Goal: Communication & Community: Answer question/provide support

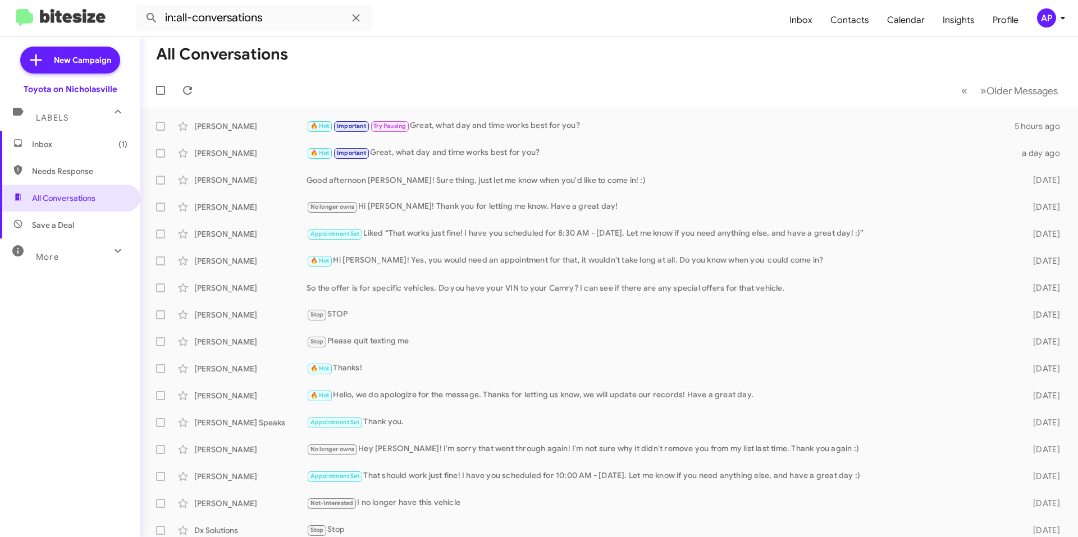
click at [51, 141] on span "Inbox (1)" at bounding box center [79, 144] width 95 height 11
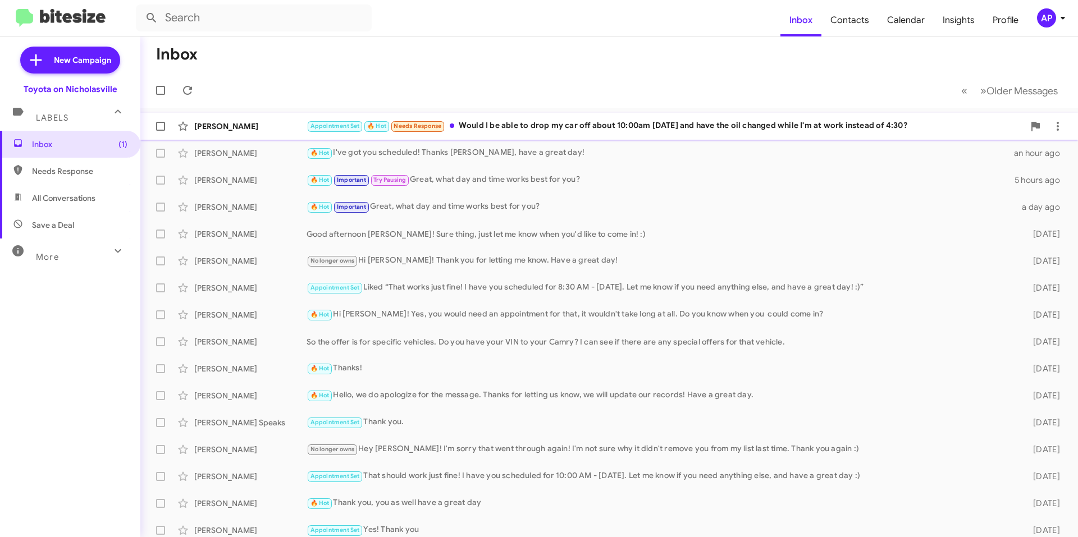
click at [660, 127] on div "Appointment Set 🔥 Hot Needs Response Would I be able to drop my car off about 1…" at bounding box center [664, 126] width 717 height 13
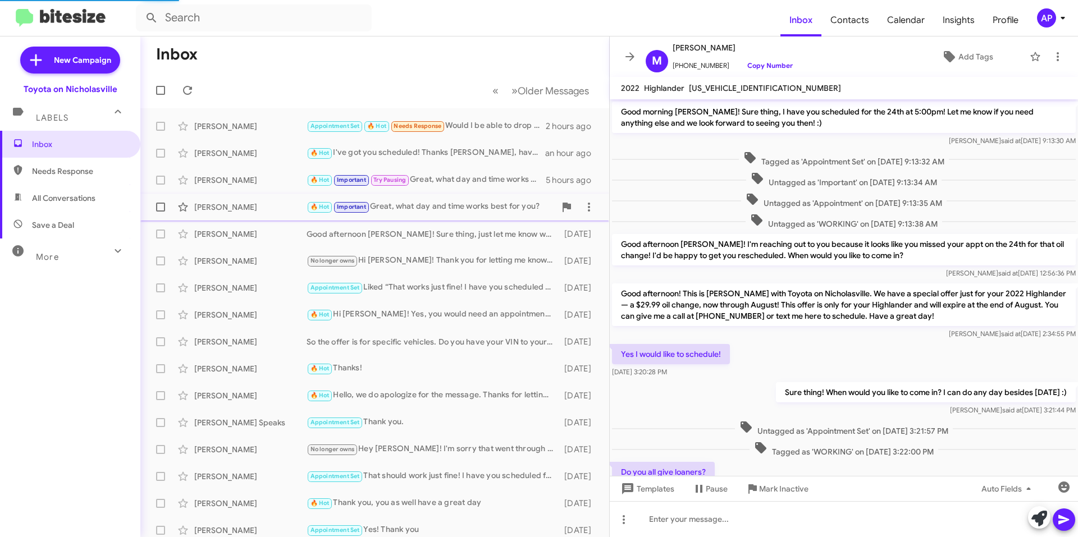
scroll to position [354, 0]
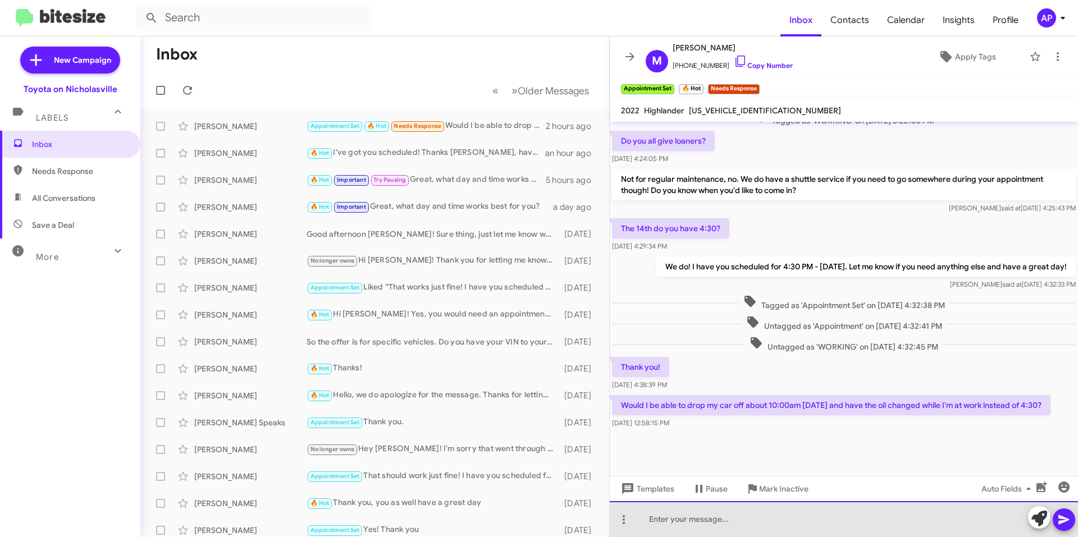
click at [868, 530] on div at bounding box center [844, 519] width 468 height 36
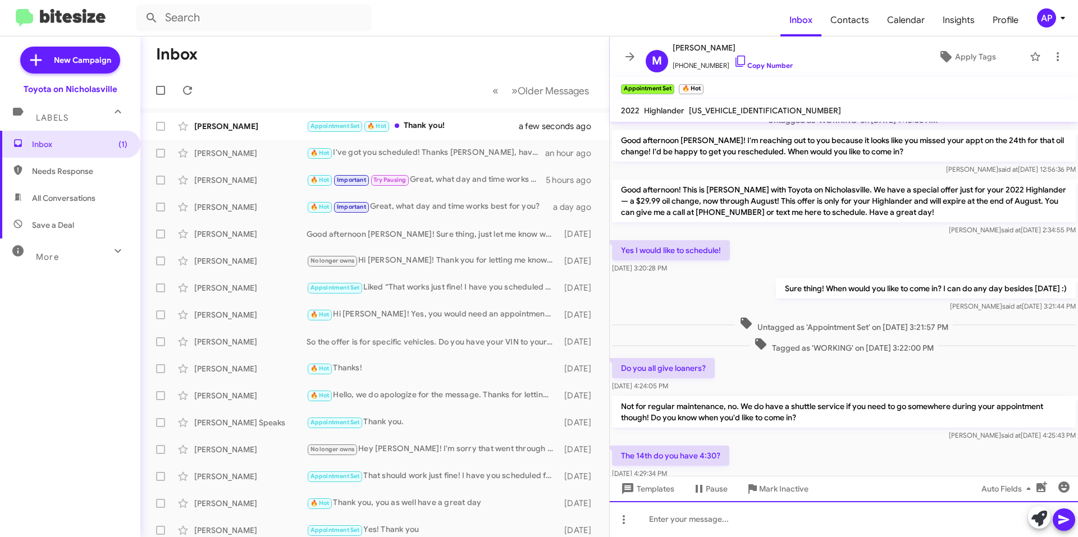
scroll to position [382, 0]
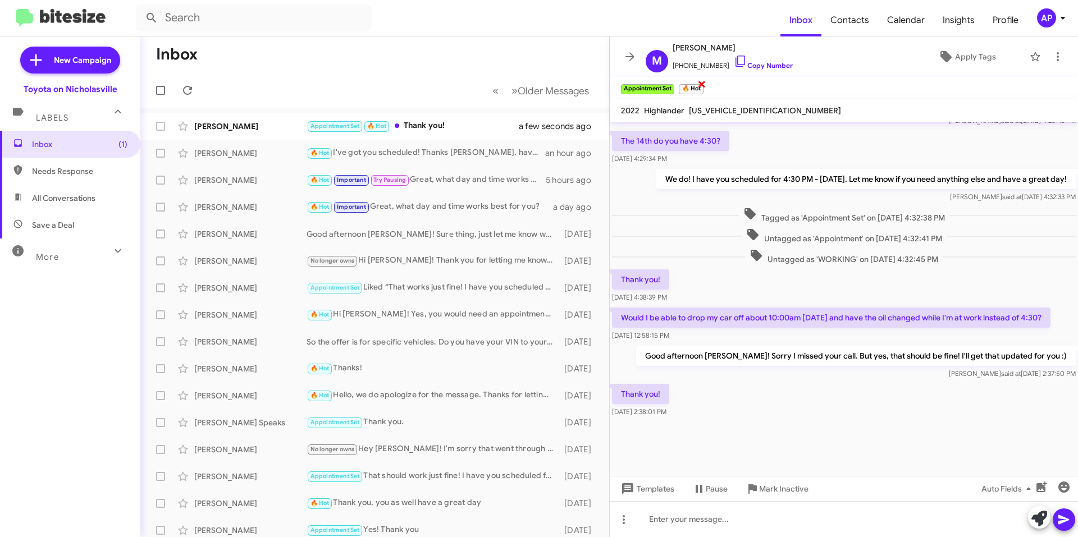
click at [703, 85] on span "×" at bounding box center [701, 83] width 9 height 13
click at [634, 54] on icon at bounding box center [629, 56] width 13 height 13
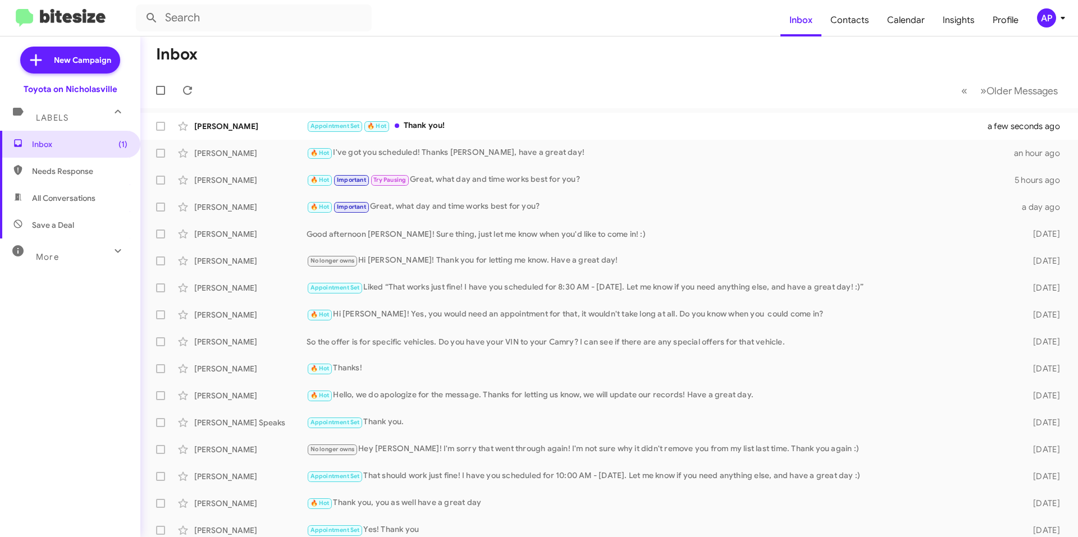
click at [63, 199] on span "All Conversations" at bounding box center [63, 198] width 63 height 11
type input "in:all-conversations"
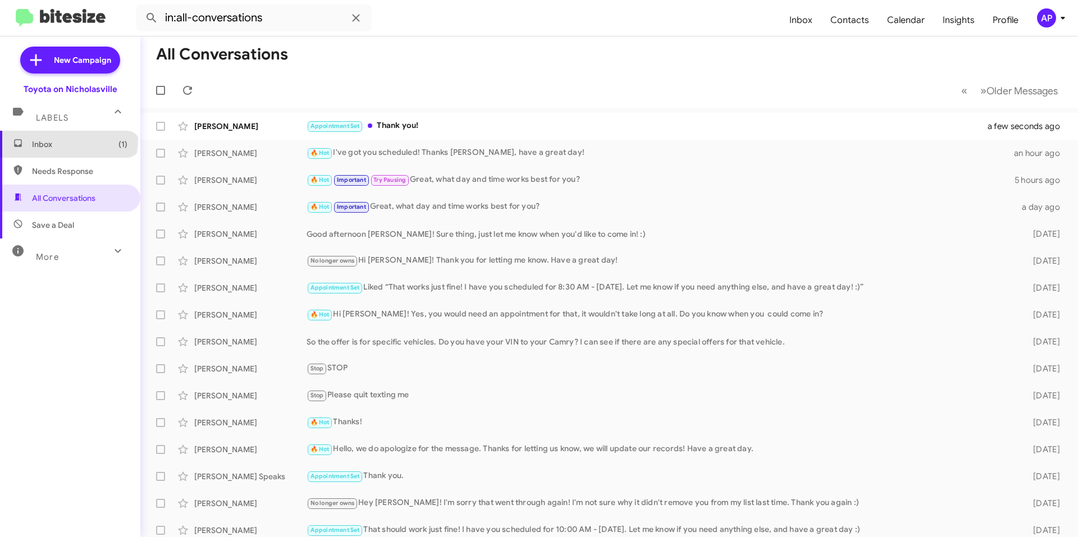
click at [68, 140] on span "Inbox (1)" at bounding box center [79, 144] width 95 height 11
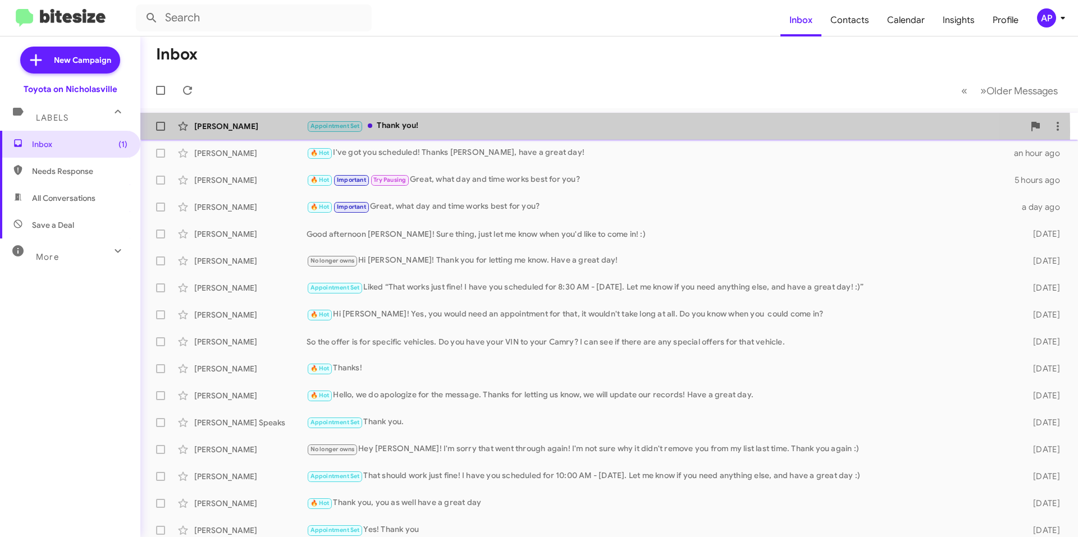
click at [464, 131] on div "Appointment Set Thank you!" at bounding box center [664, 126] width 717 height 13
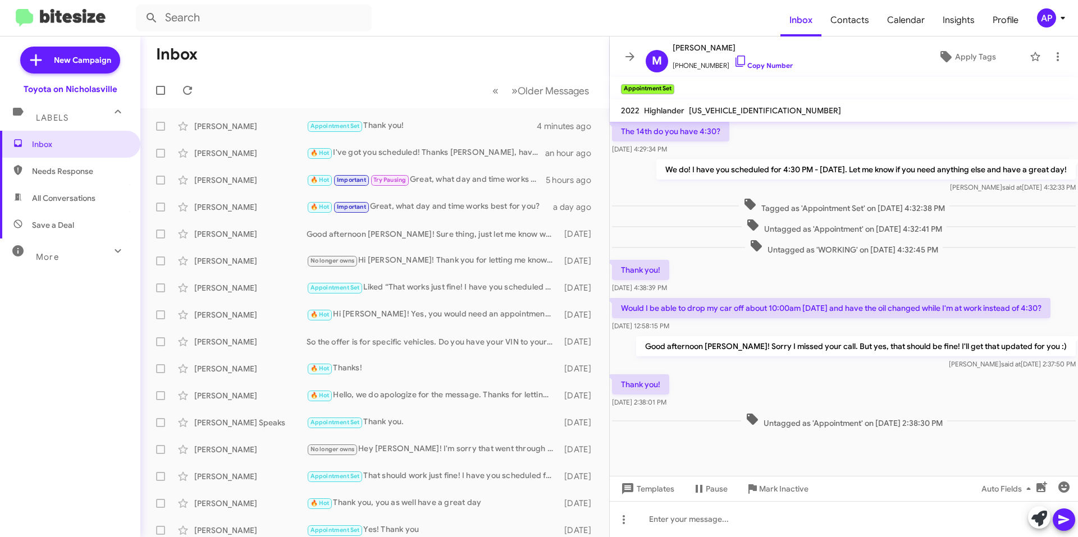
scroll to position [382, 0]
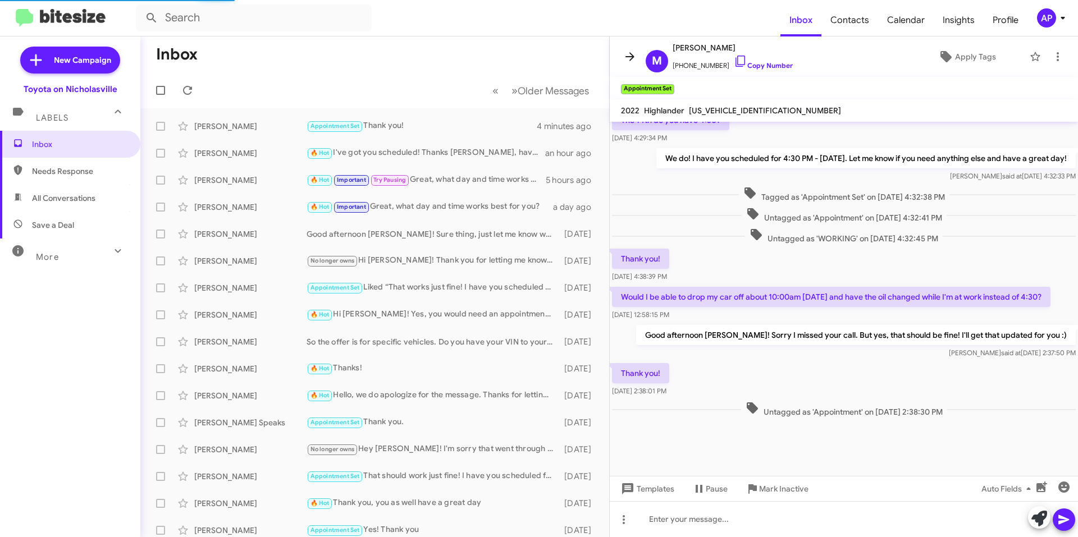
click at [633, 60] on icon at bounding box center [629, 56] width 13 height 13
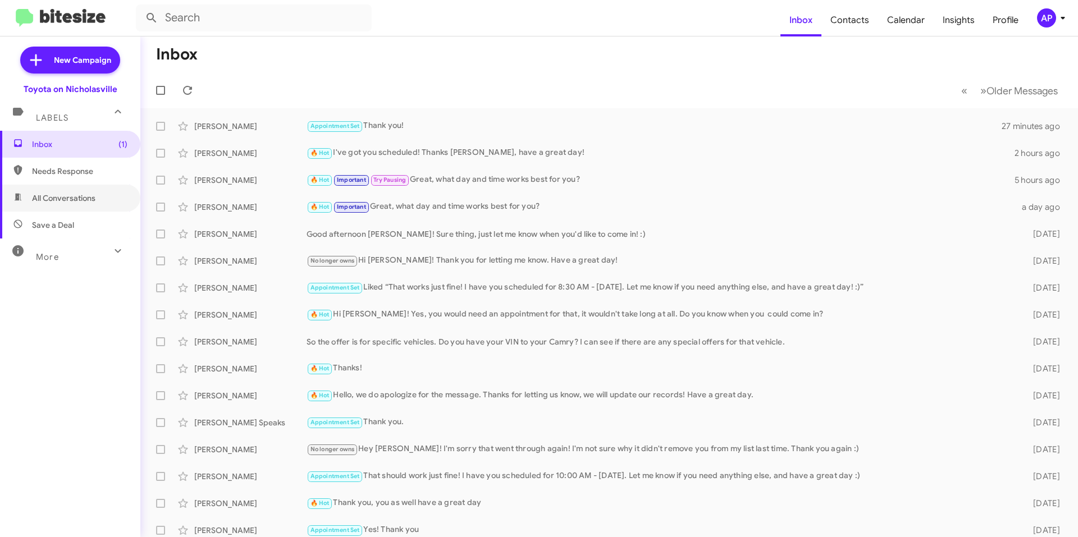
drag, startPoint x: 83, startPoint y: 200, endPoint x: 88, endPoint y: 222, distance: 21.9
click at [83, 200] on span "All Conversations" at bounding box center [63, 198] width 63 height 11
type input "in:all-conversations"
